Goal: Find specific fact: Find specific fact

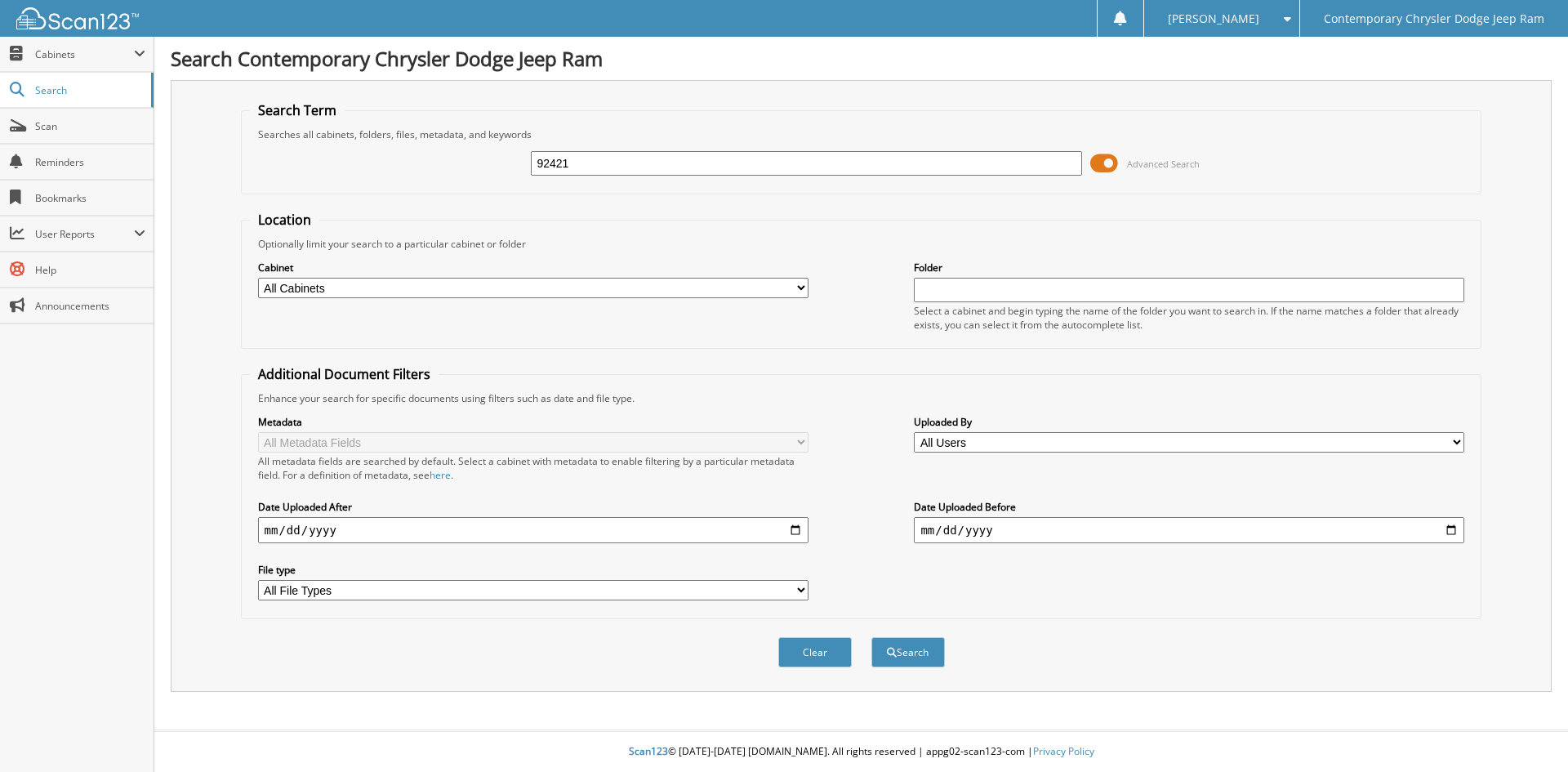
type input "92421"
click at [871, 638] on button "Search" at bounding box center [908, 652] width 74 height 30
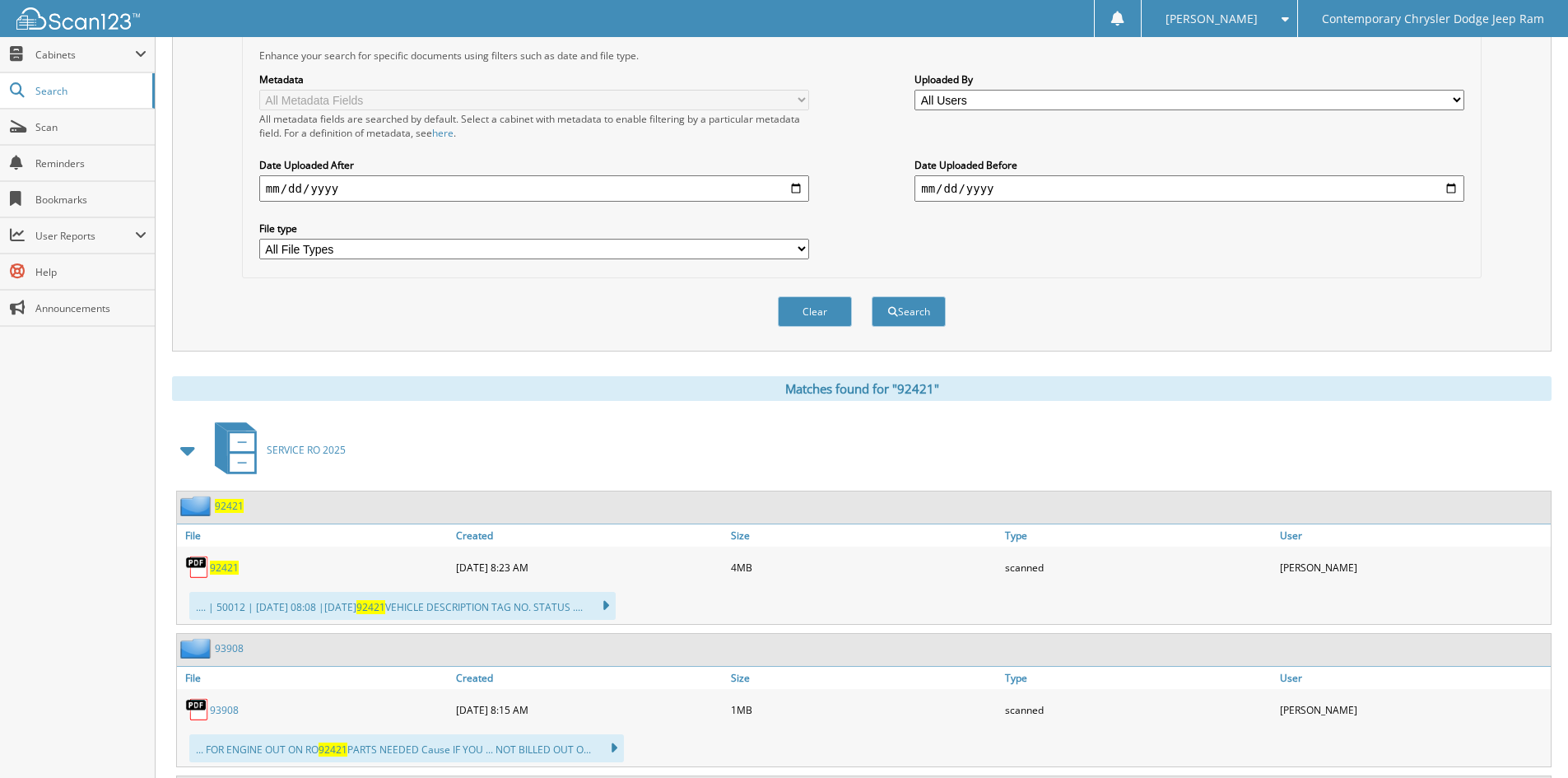
scroll to position [412, 0]
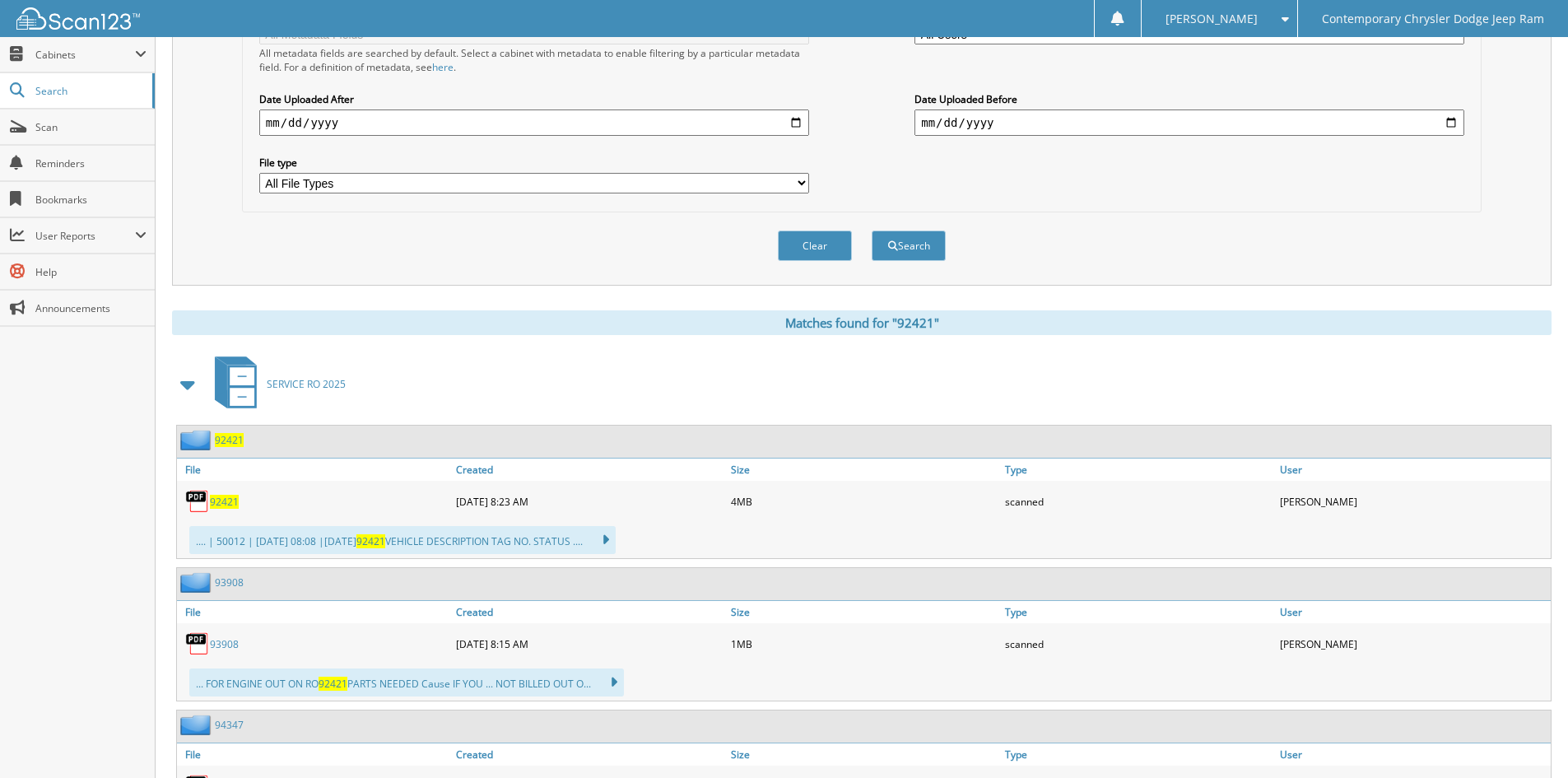
click at [235, 497] on span "92421" at bounding box center [224, 501] width 28 height 14
click at [812, 257] on button "Clear" at bounding box center [815, 245] width 75 height 30
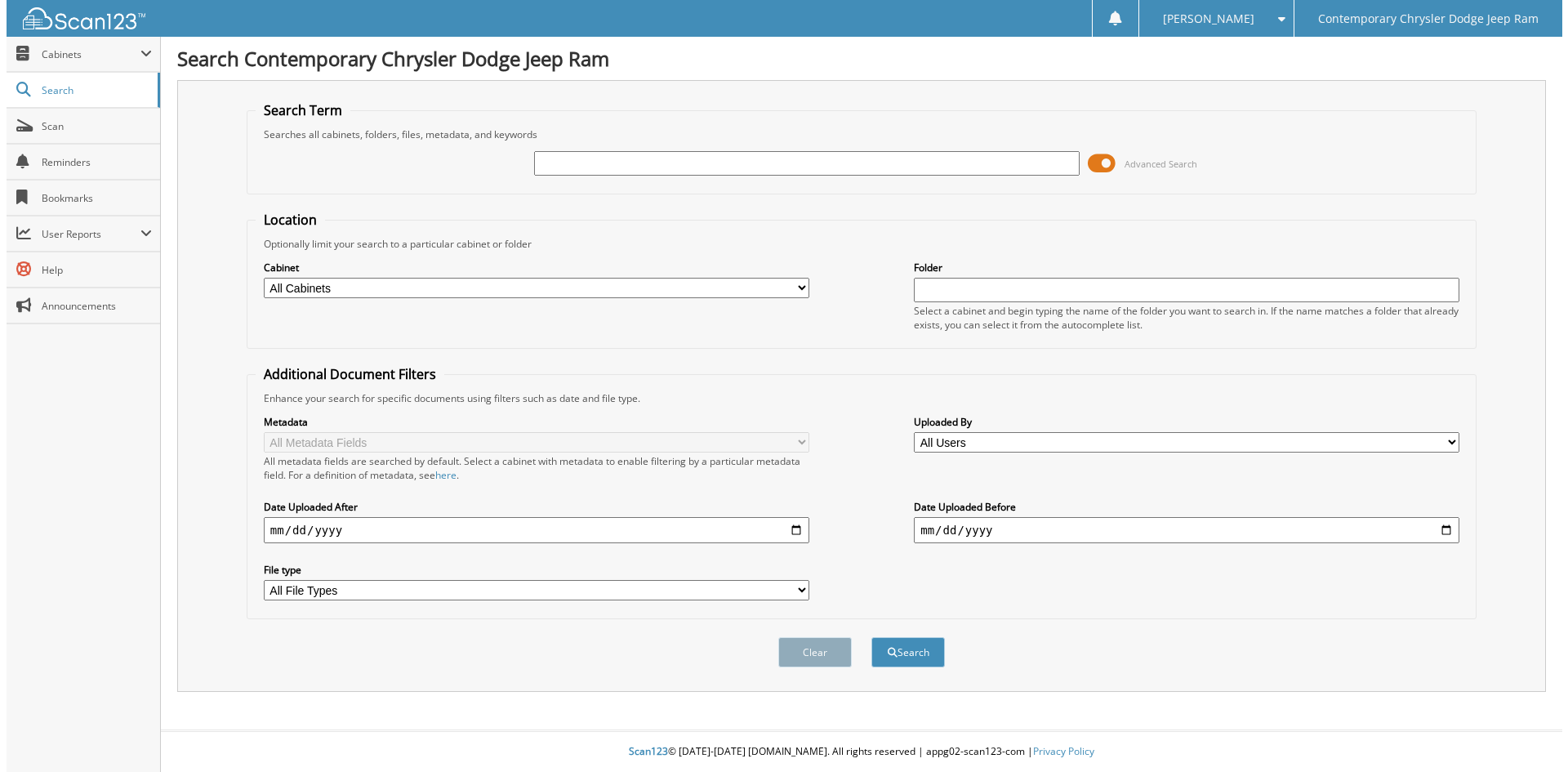
scroll to position [0, 0]
